Goal: Transaction & Acquisition: Purchase product/service

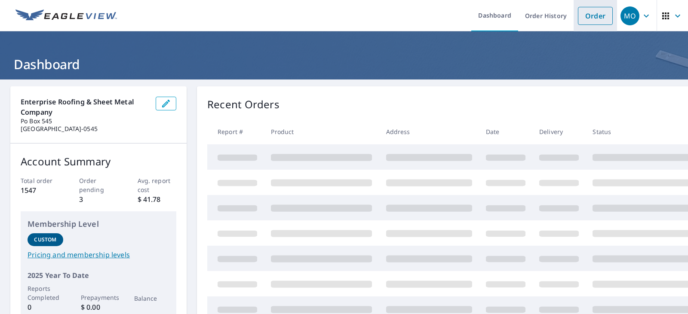
click at [587, 17] on link "Order" at bounding box center [595, 16] width 35 height 18
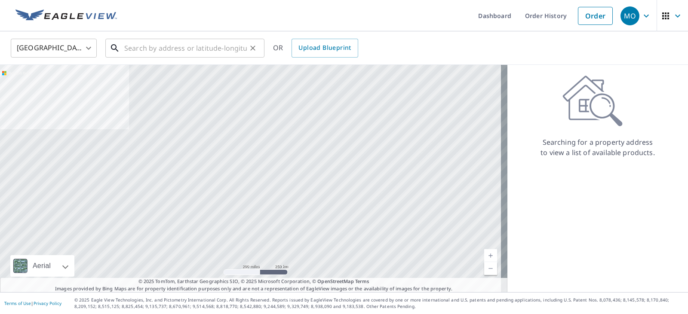
click at [128, 45] on input "text" at bounding box center [185, 48] width 123 height 24
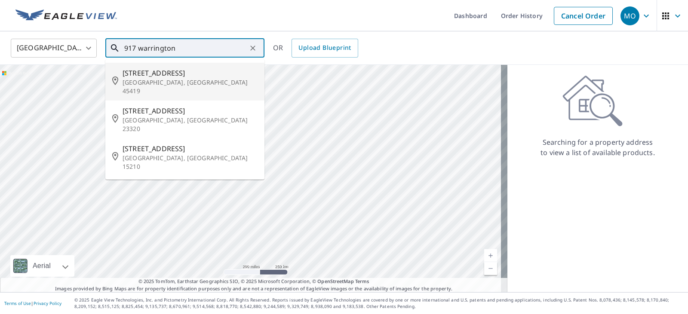
click at [132, 71] on span "[STREET_ADDRESS]" at bounding box center [190, 73] width 135 height 10
type input "[STREET_ADDRESS]"
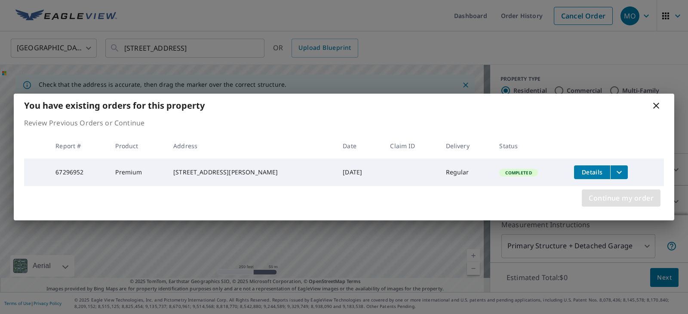
click at [604, 195] on span "Continue my order" at bounding box center [621, 198] width 65 height 12
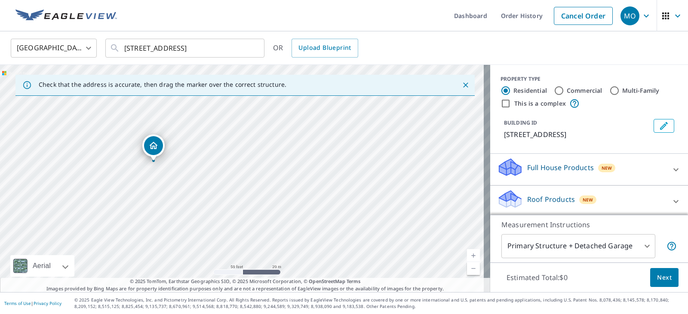
click at [513, 199] on icon at bounding box center [510, 202] width 22 height 10
click at [657, 200] on div "Roof Products New" at bounding box center [584, 201] width 174 height 25
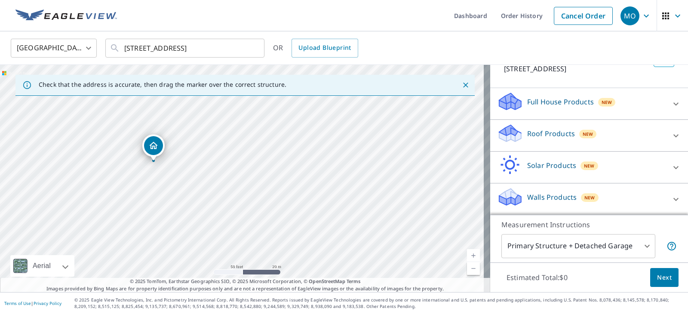
scroll to position [66, 0]
click at [671, 135] on icon at bounding box center [676, 135] width 10 height 10
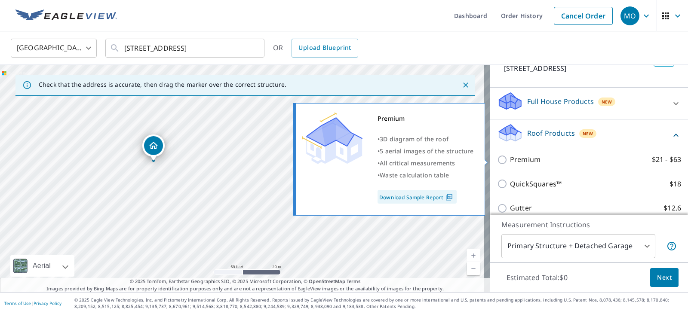
click at [498, 161] on input "Premium $21 - $63" at bounding box center [503, 160] width 13 height 10
checkbox input "true"
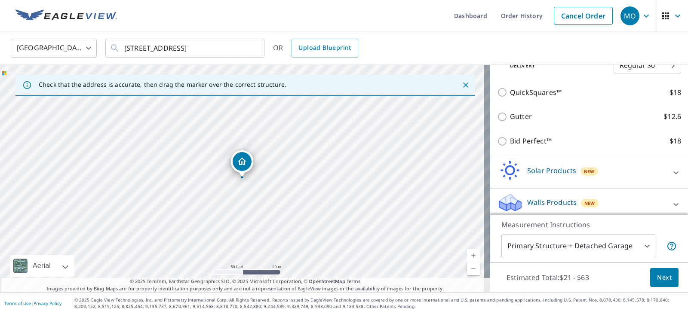
scroll to position [192, 0]
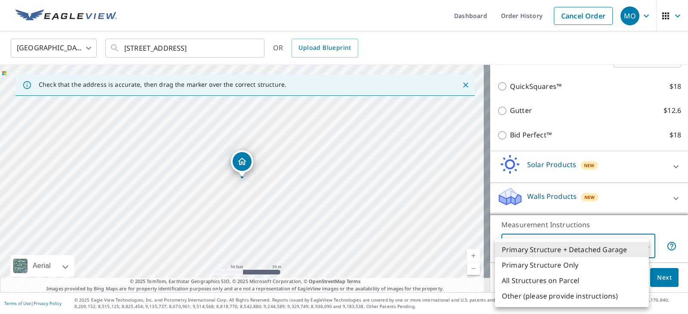
click at [603, 243] on body "MO [GEOGRAPHIC_DATA] Dashboard Order History Cancel Order MO [GEOGRAPHIC_DATA] …" at bounding box center [344, 157] width 688 height 314
click at [560, 263] on li "Primary Structure Only" at bounding box center [572, 265] width 154 height 15
type input "2"
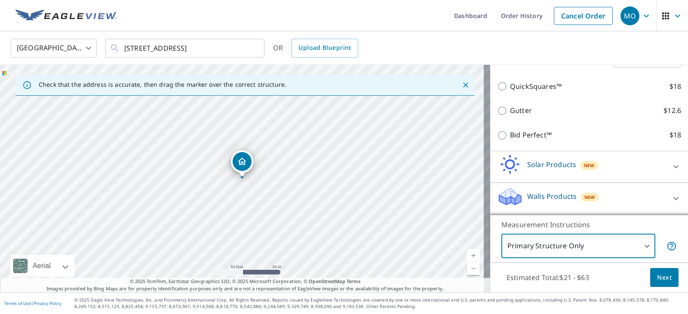
click at [657, 278] on span "Next" at bounding box center [664, 278] width 15 height 11
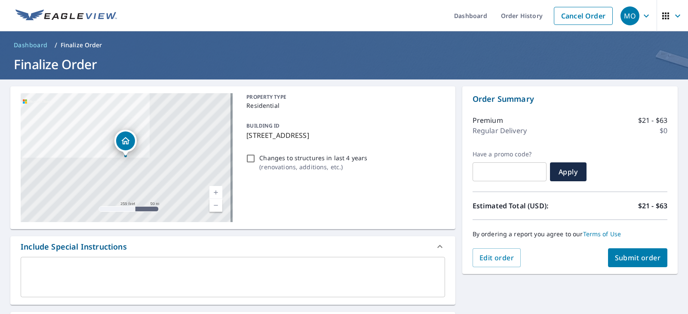
click at [617, 261] on span "Submit order" at bounding box center [638, 257] width 46 height 9
